Goal: Task Accomplishment & Management: Use online tool/utility

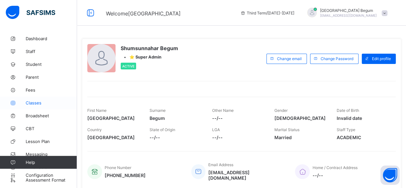
click at [30, 104] on span "Classes" at bounding box center [51, 102] width 51 height 5
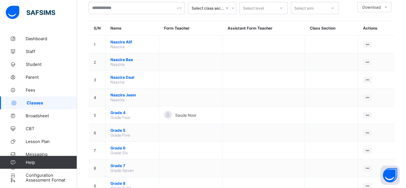
scroll to position [46, 0]
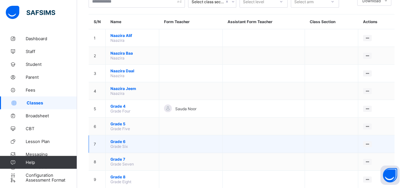
click at [119, 139] on span "Grade 6" at bounding box center [132, 141] width 44 height 5
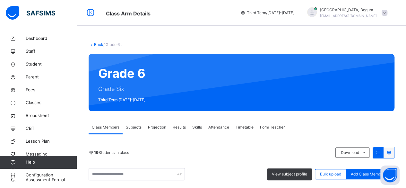
click at [134, 124] on span "Subjects" at bounding box center [134, 127] width 16 height 6
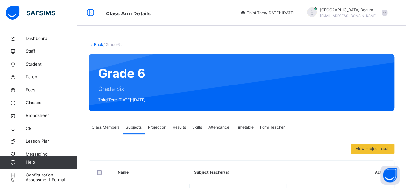
scroll to position [97, 0]
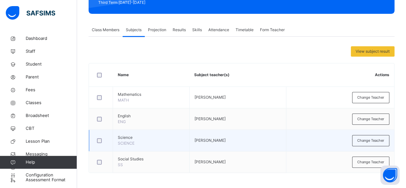
click at [115, 146] on td "Science SCIENCE" at bounding box center [151, 140] width 77 height 21
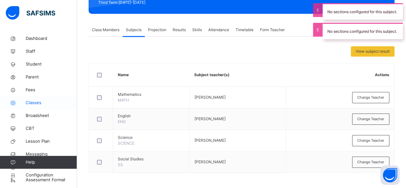
click at [35, 103] on span "Classes" at bounding box center [51, 102] width 51 height 6
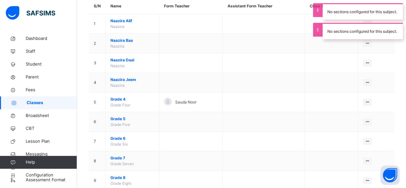
scroll to position [67, 0]
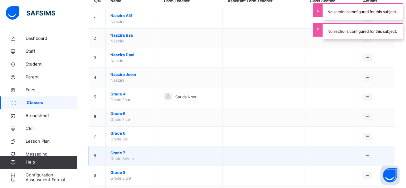
click at [122, 152] on span "Grade 7" at bounding box center [132, 153] width 44 height 6
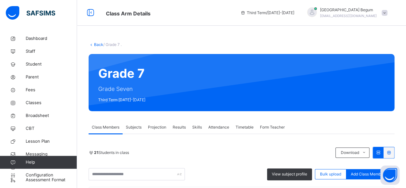
scroll to position [76, 0]
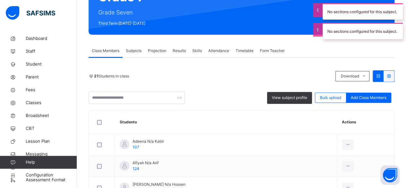
click at [132, 49] on span "Subjects" at bounding box center [134, 51] width 16 height 6
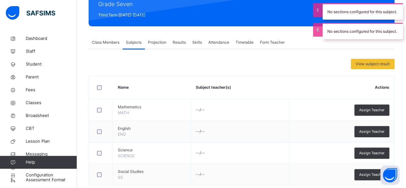
scroll to position [97, 0]
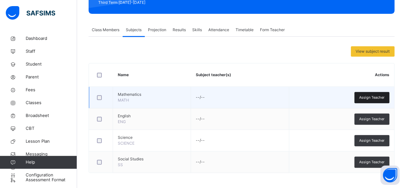
click at [376, 101] on div "Assign Teacher" at bounding box center [371, 97] width 35 height 11
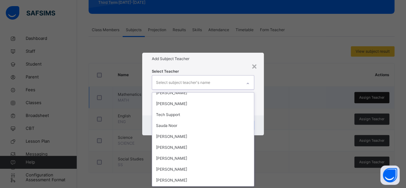
scroll to position [17, 0]
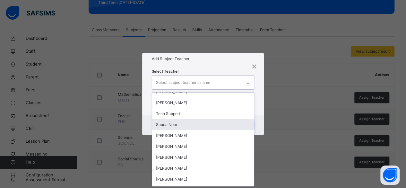
click at [167, 124] on div "Sauda Noor" at bounding box center [203, 124] width 102 height 11
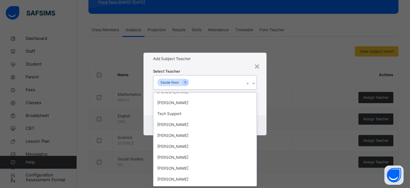
click at [227, 68] on div "Select Teacher option Sauda Noor, selected. option Shumsunnahar Begum focused, …" at bounding box center [205, 90] width 123 height 50
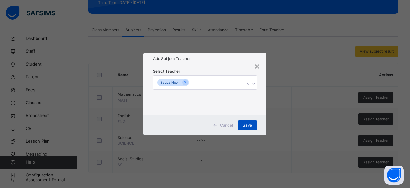
click at [249, 124] on span "Save" at bounding box center [247, 125] width 9 height 6
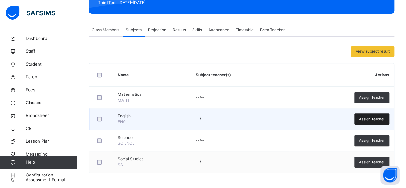
click at [367, 120] on span "Assign Teacher" at bounding box center [371, 118] width 25 height 5
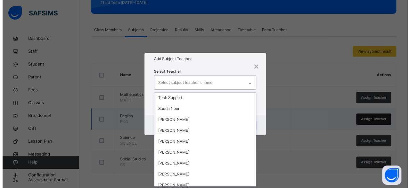
scroll to position [59, 0]
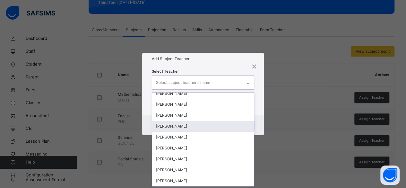
click at [164, 127] on div "[PERSON_NAME]" at bounding box center [203, 126] width 102 height 11
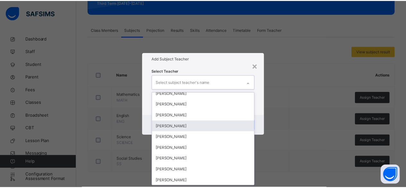
scroll to position [48, 0]
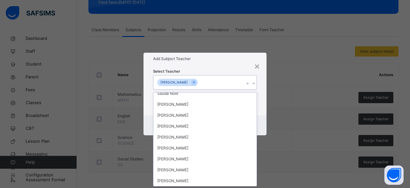
click at [227, 67] on div "Select Teacher option [PERSON_NAME], selected. option Shumsunnahar Begum focuse…" at bounding box center [205, 90] width 123 height 50
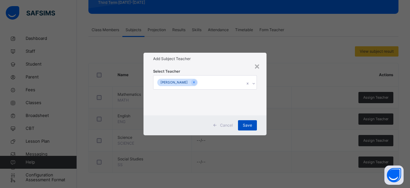
click at [252, 129] on div "Save" at bounding box center [247, 125] width 19 height 10
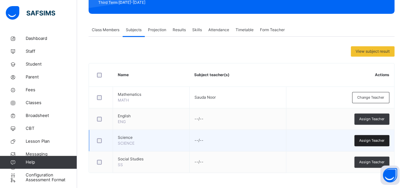
click at [364, 145] on div "Assign Teacher" at bounding box center [371, 140] width 35 height 11
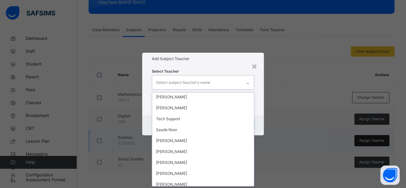
scroll to position [21, 0]
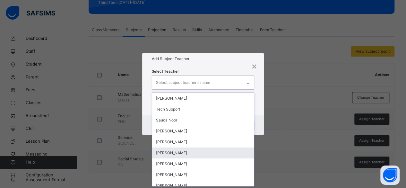
click at [164, 154] on div "[PERSON_NAME]" at bounding box center [203, 152] width 102 height 11
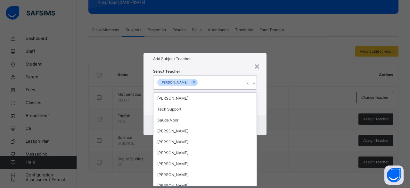
click at [215, 68] on div "Select Teacher option [PERSON_NAME], selected. option Shumsunnahar Begum focuse…" at bounding box center [205, 90] width 104 height 44
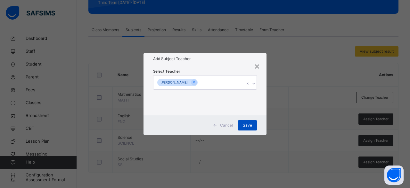
click at [250, 126] on span "Save" at bounding box center [247, 125] width 9 height 6
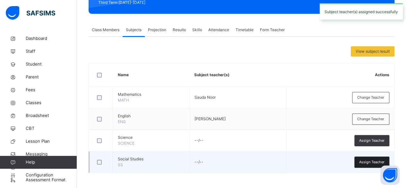
click at [365, 163] on span "Assign Teacher" at bounding box center [371, 161] width 25 height 5
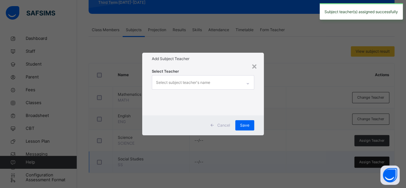
scroll to position [0, 0]
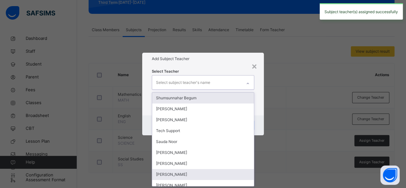
click at [164, 177] on div "[PERSON_NAME]" at bounding box center [203, 174] width 102 height 11
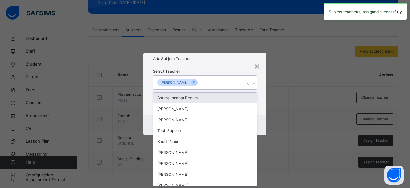
click at [211, 71] on div "Select Teacher option [PERSON_NAME], selected. option Shumsunnahar Begum focuse…" at bounding box center [205, 90] width 104 height 44
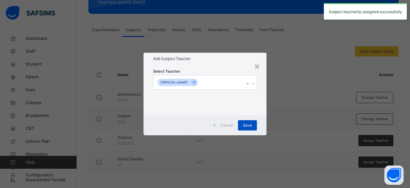
click at [250, 127] on span "Save" at bounding box center [247, 125] width 9 height 6
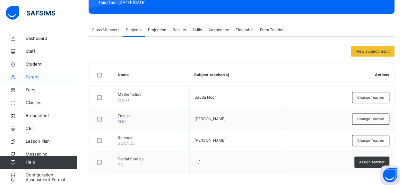
click at [49, 71] on link "Parent" at bounding box center [38, 77] width 77 height 13
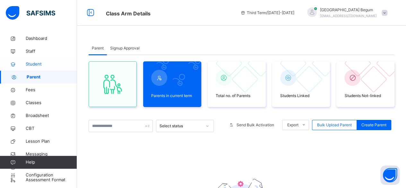
click at [45, 64] on span "Student" at bounding box center [51, 64] width 51 height 6
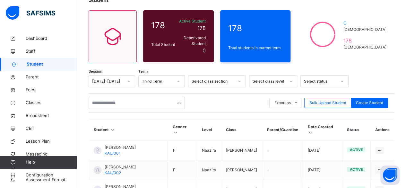
scroll to position [49, 0]
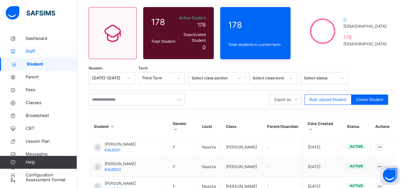
click at [51, 49] on span "Staff" at bounding box center [51, 51] width 51 height 6
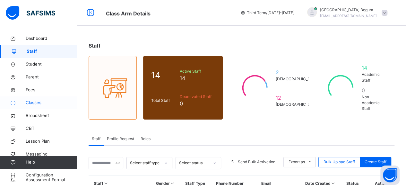
click at [52, 102] on span "Classes" at bounding box center [51, 102] width 51 height 6
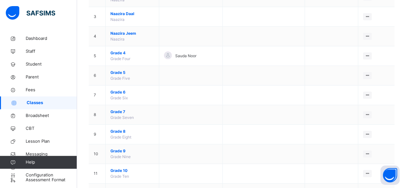
scroll to position [109, 0]
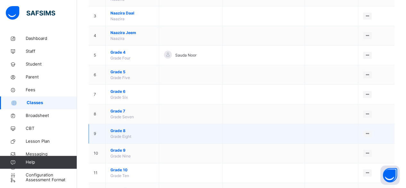
click at [139, 132] on span "Grade 8" at bounding box center [132, 131] width 44 height 6
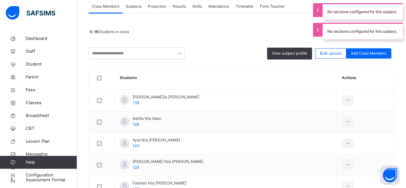
click at [138, 6] on span "Subjects" at bounding box center [134, 7] width 16 height 6
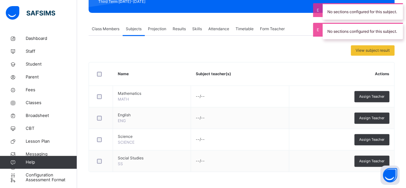
scroll to position [97, 0]
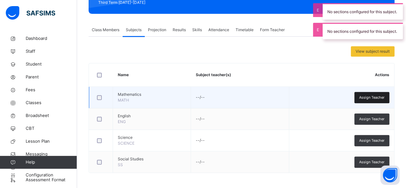
click at [364, 100] on div "Assign Teacher" at bounding box center [371, 97] width 35 height 11
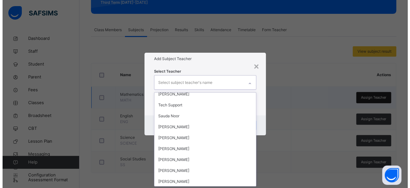
scroll to position [59, 0]
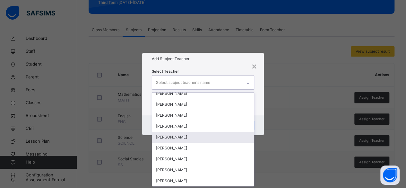
click at [161, 136] on div "[PERSON_NAME]" at bounding box center [203, 136] width 102 height 11
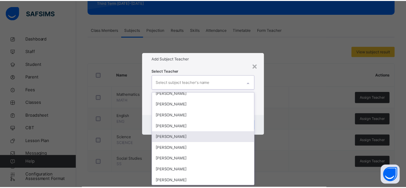
scroll to position [48, 0]
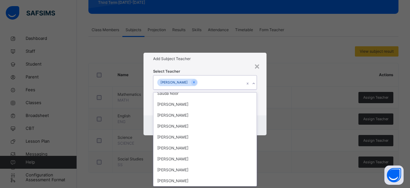
click at [198, 67] on div "Select Teacher option [PERSON_NAME], selected. option Shumsunnahar Begum focuse…" at bounding box center [205, 90] width 123 height 50
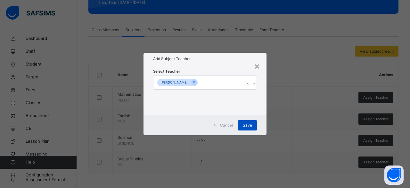
click at [245, 125] on span "Save" at bounding box center [247, 125] width 9 height 6
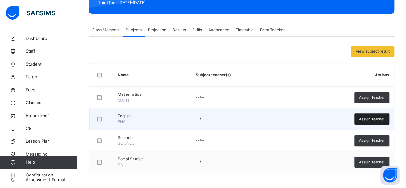
click at [376, 122] on div "Assign Teacher" at bounding box center [371, 118] width 35 height 11
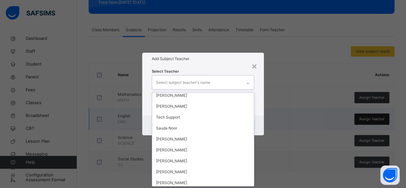
scroll to position [15, 0]
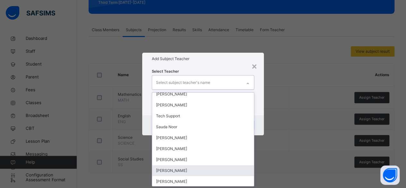
click at [168, 170] on div "[PERSON_NAME]" at bounding box center [203, 170] width 102 height 11
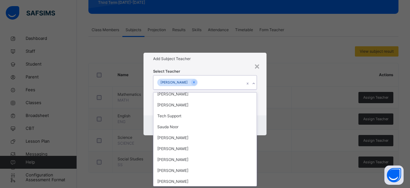
click at [201, 66] on div "Select Teacher option [PERSON_NAME], selected. option Shumsunnahar Begum focuse…" at bounding box center [205, 90] width 123 height 50
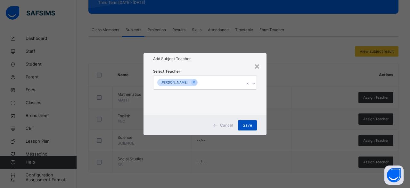
click at [247, 128] on div "Save" at bounding box center [247, 125] width 19 height 10
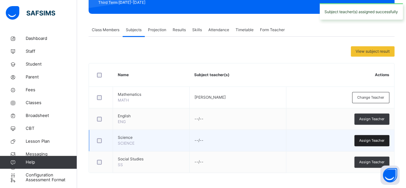
click at [371, 145] on div "Assign Teacher" at bounding box center [371, 140] width 35 height 11
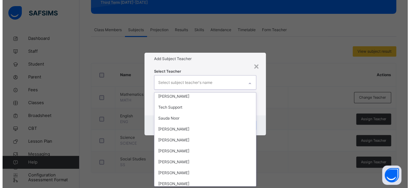
scroll to position [59, 0]
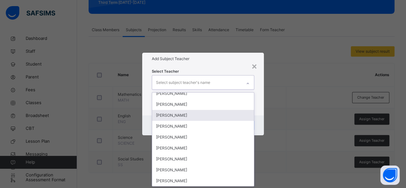
click at [165, 115] on div "[PERSON_NAME]" at bounding box center [203, 115] width 102 height 11
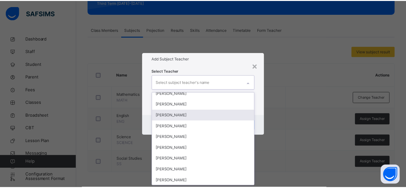
scroll to position [48, 0]
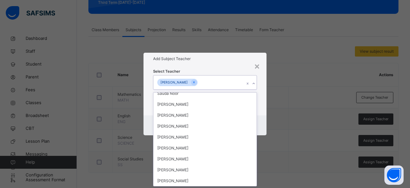
click at [208, 65] on div "Select Teacher option [PERSON_NAME], selected. option Shumsunnahar Begum focuse…" at bounding box center [205, 90] width 123 height 50
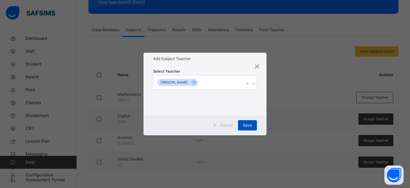
click at [249, 124] on span "Save" at bounding box center [247, 125] width 9 height 6
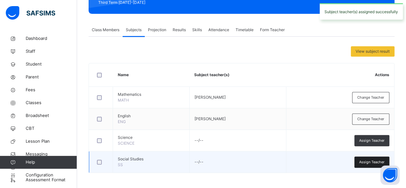
click at [375, 162] on span "Assign Teacher" at bounding box center [371, 161] width 25 height 5
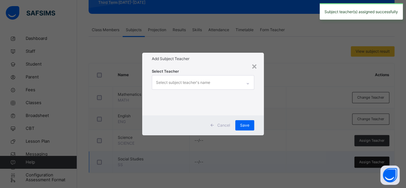
scroll to position [0, 0]
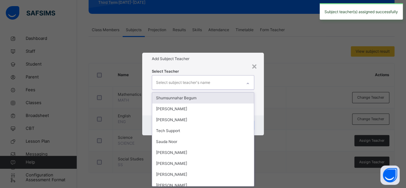
click at [173, 177] on div "× Add Subject Teacher Select Teacher option [PERSON_NAME], selected. option Shu…" at bounding box center [203, 94] width 406 height 188
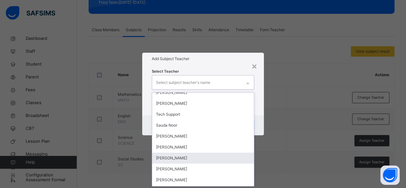
click at [168, 157] on div "[PERSON_NAME]" at bounding box center [203, 157] width 102 height 11
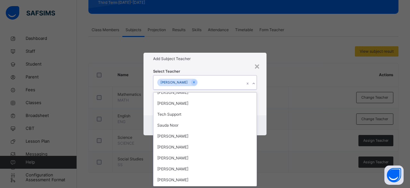
click at [203, 67] on div "Select Teacher option [PERSON_NAME], selected. option Shumsunnahar Begum focuse…" at bounding box center [205, 90] width 123 height 50
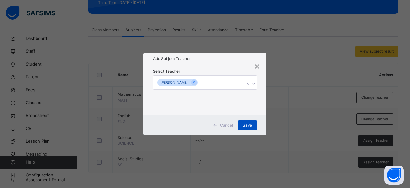
click at [245, 123] on span "Save" at bounding box center [247, 125] width 9 height 6
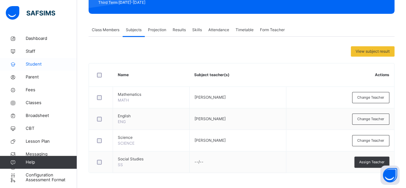
click at [52, 66] on span "Student" at bounding box center [51, 64] width 51 height 6
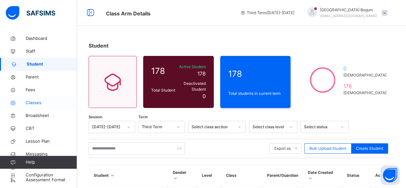
click at [54, 101] on span "Classes" at bounding box center [51, 102] width 51 height 6
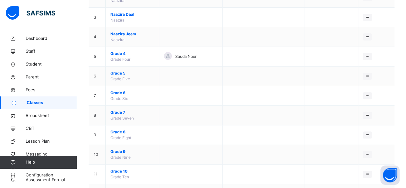
scroll to position [111, 0]
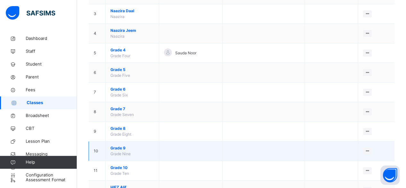
click at [140, 146] on span "Grade 9" at bounding box center [132, 148] width 44 height 6
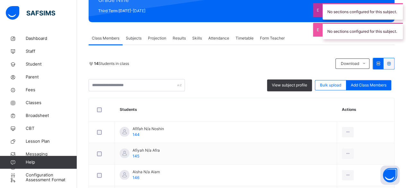
scroll to position [88, 0]
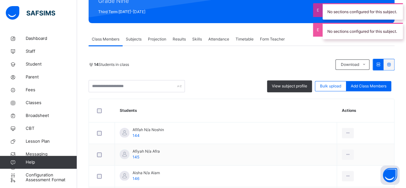
click at [139, 44] on div "Subjects" at bounding box center [133, 39] width 22 height 13
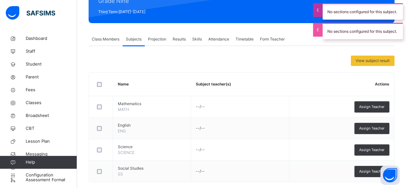
scroll to position [97, 0]
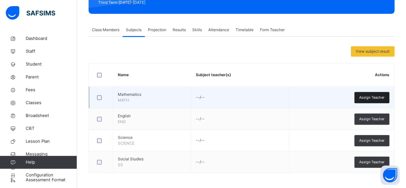
click at [373, 97] on span "Assign Teacher" at bounding box center [371, 97] width 25 height 5
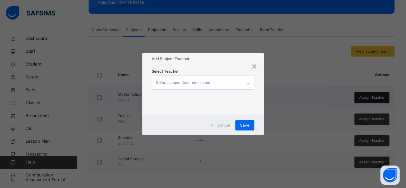
scroll to position [0, 0]
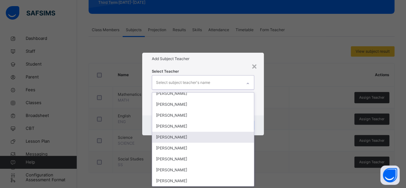
click at [163, 137] on div "[PERSON_NAME]" at bounding box center [203, 136] width 102 height 11
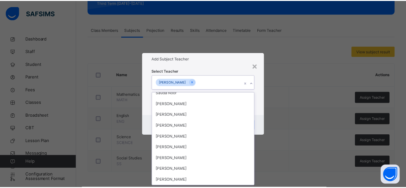
scroll to position [48, 0]
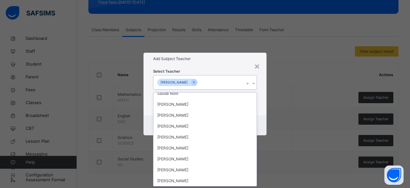
click at [198, 63] on div "Add Subject Teacher" at bounding box center [205, 59] width 123 height 12
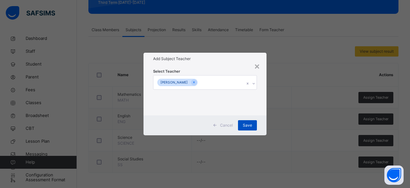
click at [244, 126] on span "Save" at bounding box center [247, 125] width 9 height 6
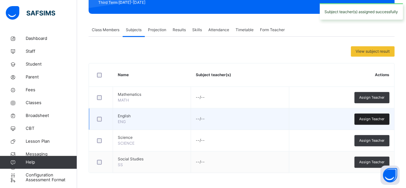
click at [367, 119] on span "Assign Teacher" at bounding box center [371, 118] width 25 height 5
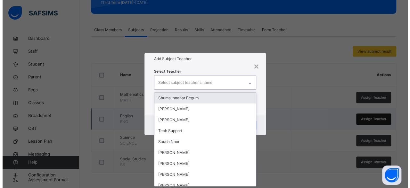
scroll to position [0, 0]
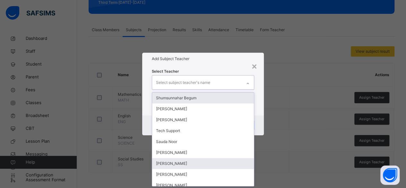
click at [175, 167] on div "[PERSON_NAME]" at bounding box center [203, 163] width 102 height 11
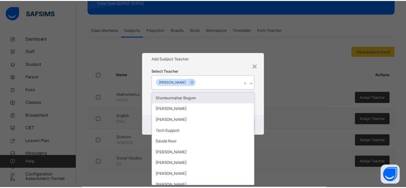
scroll to position [7, 0]
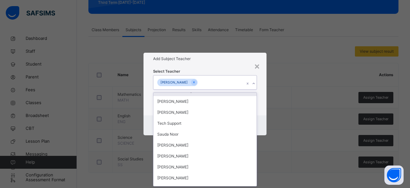
click at [201, 67] on div "Select Teacher option [PERSON_NAME], selected. option Shumsunnahar Begum focuse…" at bounding box center [205, 90] width 123 height 50
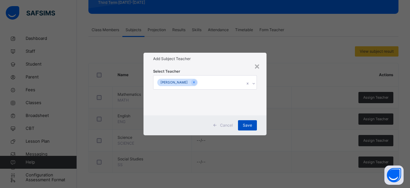
click at [249, 126] on span "Save" at bounding box center [247, 125] width 9 height 6
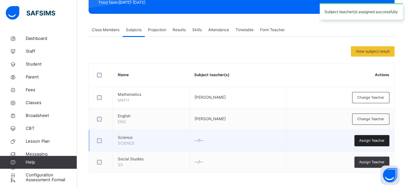
click at [367, 142] on span "Assign Teacher" at bounding box center [371, 140] width 25 height 5
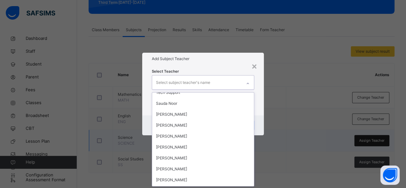
scroll to position [59, 0]
click at [201, 67] on div "Select Teacher option [PERSON_NAME], selected. option Shumsunnahar Begum focuse…" at bounding box center [203, 90] width 122 height 50
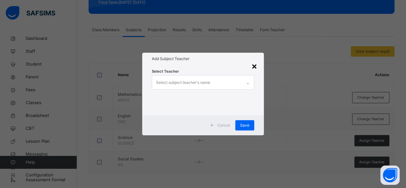
click at [253, 69] on div "×" at bounding box center [254, 65] width 6 height 13
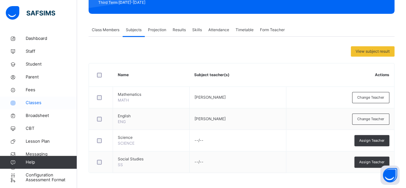
click at [35, 102] on span "Classes" at bounding box center [51, 102] width 51 height 6
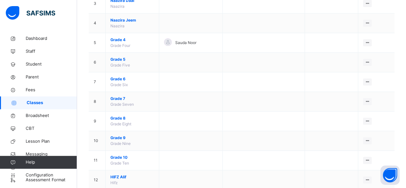
scroll to position [158, 0]
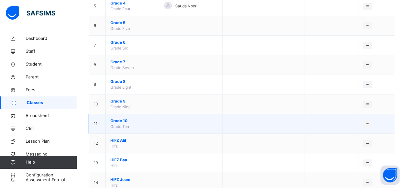
click at [121, 121] on span "Grade 10" at bounding box center [132, 121] width 44 height 6
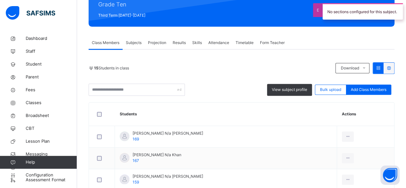
scroll to position [85, 0]
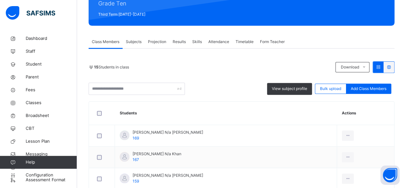
click at [132, 41] on span "Subjects" at bounding box center [134, 42] width 16 height 6
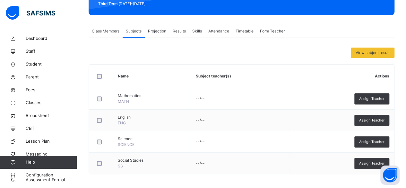
scroll to position [97, 0]
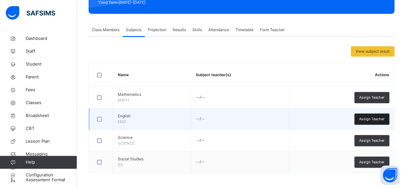
click at [379, 121] on div "Assign Teacher" at bounding box center [371, 118] width 35 height 11
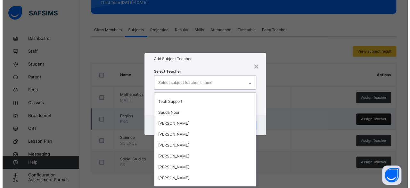
scroll to position [59, 0]
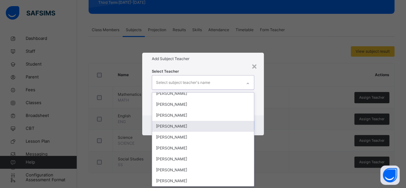
click at [184, 125] on div "[PERSON_NAME]" at bounding box center [203, 126] width 102 height 11
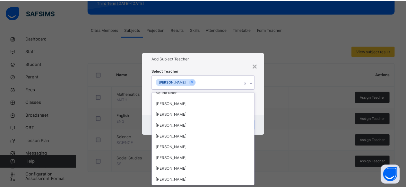
scroll to position [48, 0]
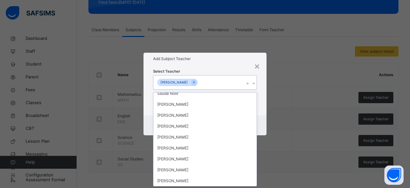
click at [231, 69] on div "Select Teacher option [PERSON_NAME], selected. option Shumsunnahar Begum focuse…" at bounding box center [205, 90] width 104 height 44
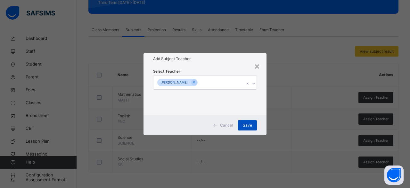
click at [251, 124] on span "Save" at bounding box center [247, 125] width 9 height 6
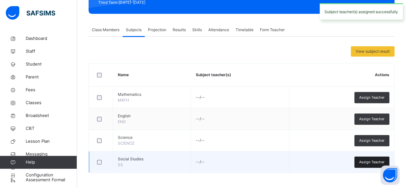
click at [367, 161] on span "Assign Teacher" at bounding box center [371, 161] width 25 height 5
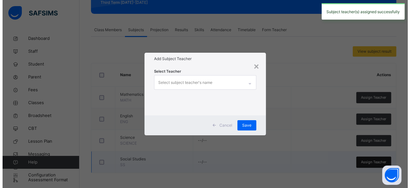
scroll to position [0, 0]
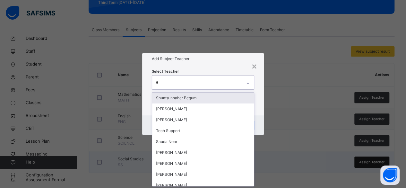
type input "**"
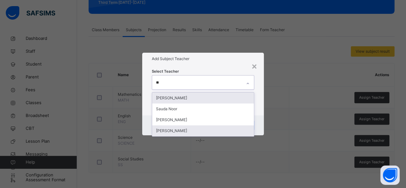
click at [189, 125] on div "[PERSON_NAME]" at bounding box center [203, 130] width 102 height 11
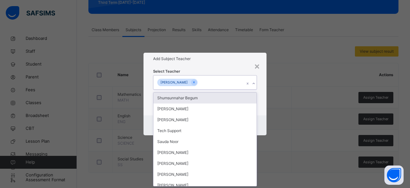
click at [226, 69] on div "Select Teacher option [PERSON_NAME], selected. option Shumsunnahar Begum focuse…" at bounding box center [205, 90] width 104 height 44
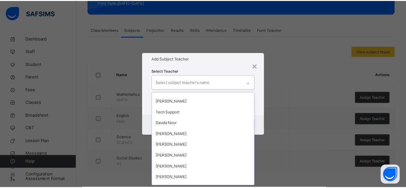
scroll to position [20, 0]
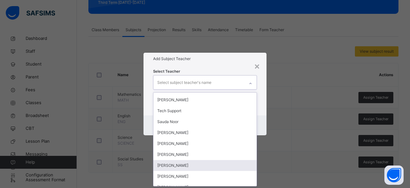
click at [192, 166] on div "[PERSON_NAME]" at bounding box center [205, 165] width 103 height 11
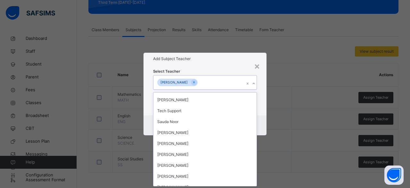
click at [216, 69] on div "Select Teacher option [PERSON_NAME], selected. option Shumsunnahar Begum focuse…" at bounding box center [205, 90] width 104 height 44
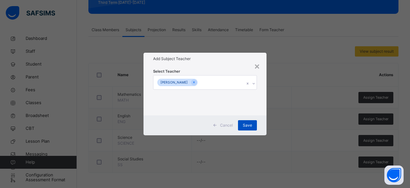
click at [248, 125] on span "Save" at bounding box center [247, 125] width 9 height 6
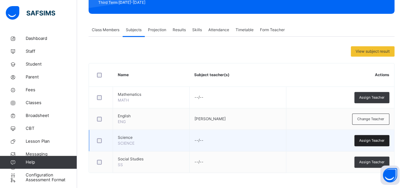
click at [378, 139] on span "Assign Teacher" at bounding box center [371, 140] width 25 height 5
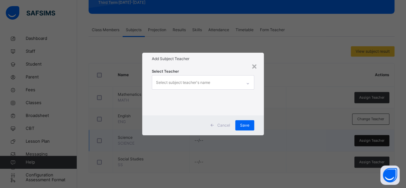
scroll to position [0, 0]
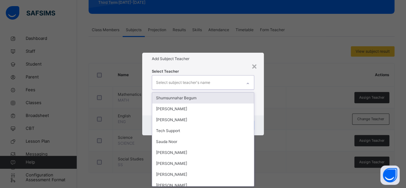
click at [317, 96] on div "× Add Subject Teacher Select Teacher option [PERSON_NAME], selected. option Shu…" at bounding box center [203, 94] width 406 height 188
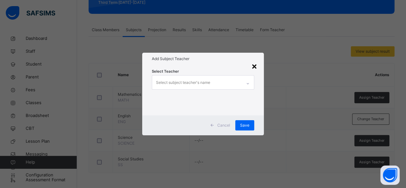
click at [253, 67] on div "×" at bounding box center [254, 65] width 6 height 13
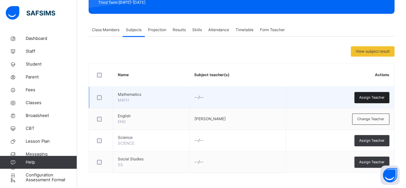
click at [362, 97] on div "Assign Teacher" at bounding box center [371, 97] width 35 height 11
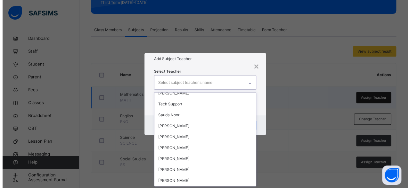
scroll to position [59, 0]
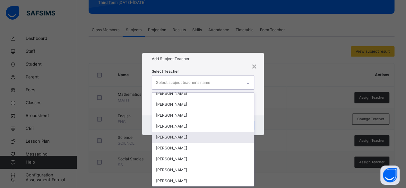
click at [193, 136] on div "[PERSON_NAME]" at bounding box center [203, 136] width 102 height 11
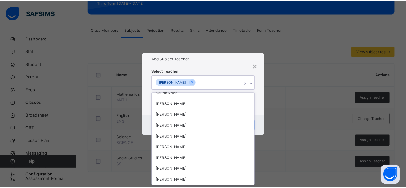
scroll to position [48, 0]
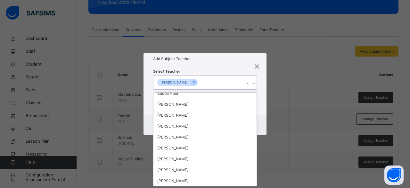
click at [223, 72] on div "Select Teacher option [PERSON_NAME], selected. option Shumsunnahar Begum focuse…" at bounding box center [205, 90] width 104 height 44
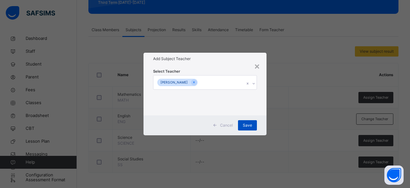
click at [249, 126] on span "Save" at bounding box center [247, 125] width 9 height 6
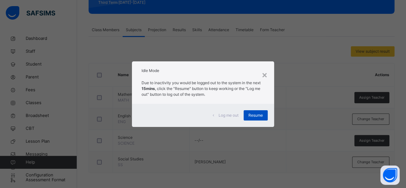
click at [255, 113] on span "Resume" at bounding box center [255, 115] width 14 height 6
